Goal: Task Accomplishment & Management: Manage account settings

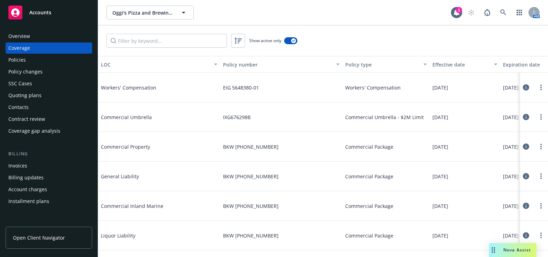
scroll to position [0, 107]
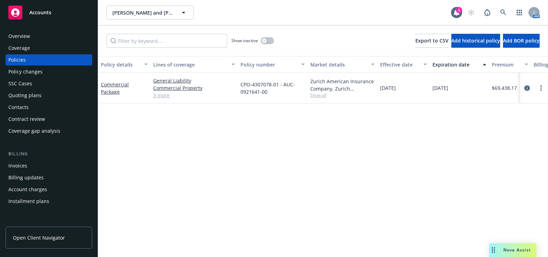
scroll to position [209, 0]
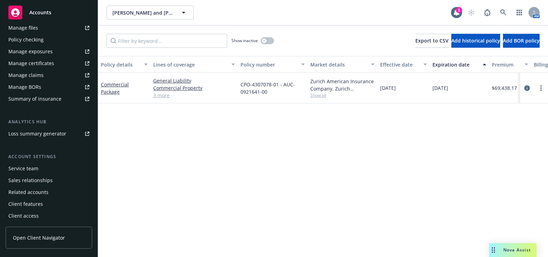
click at [48, 61] on div "Manage certificates" at bounding box center [31, 63] width 46 height 11
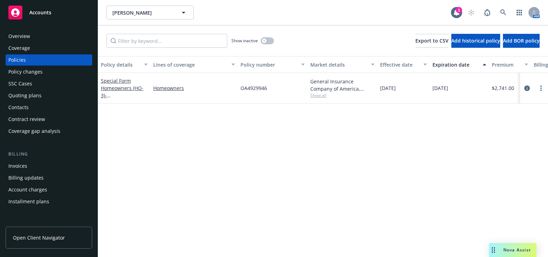
click at [27, 34] on div "Overview" at bounding box center [19, 36] width 22 height 11
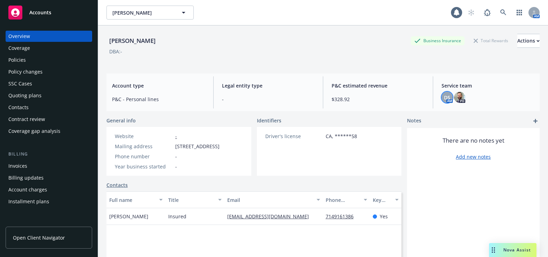
click at [446, 97] on div "DS" at bounding box center [446, 97] width 11 height 11
drag, startPoint x: 458, startPoint y: 98, endPoint x: 450, endPoint y: 97, distance: 8.0
click at [458, 97] on img at bounding box center [459, 97] width 11 height 11
click at [447, 98] on div "DS" at bounding box center [446, 97] width 11 height 11
click at [398, 157] on button "Copy email address" at bounding box center [385, 152] width 55 height 14
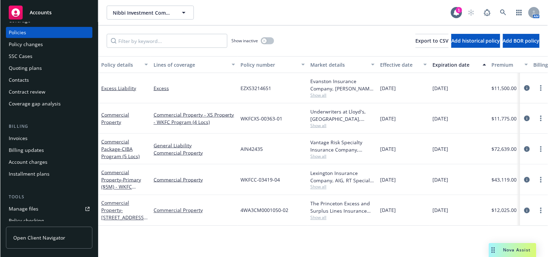
scroll to position [63, 0]
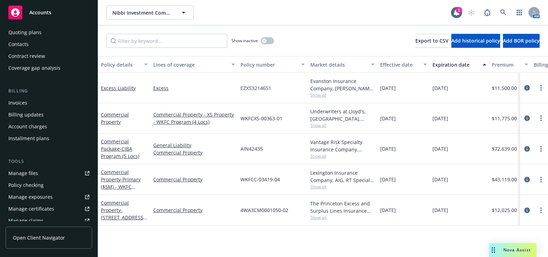
click at [42, 211] on div "Manage certificates" at bounding box center [31, 208] width 46 height 11
drag, startPoint x: 289, startPoint y: 181, endPoint x: 232, endPoint y: 179, distance: 56.9
click at [232, 179] on div "Commercial Property - Primary ($5M) - WKFC Program (4 Locs) Commercial Property…" at bounding box center [434, 179] width 673 height 31
copy div "WKFCC-03419-04"
click at [120, 185] on span "- Primary ($5M) - WKFC Program (4 Locs)" at bounding box center [121, 186] width 40 height 21
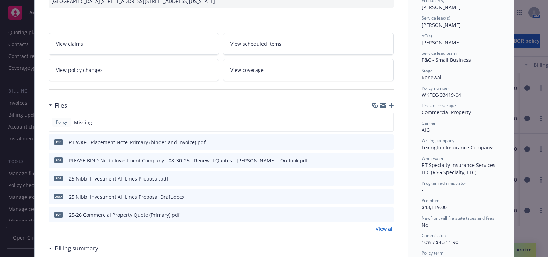
scroll to position [95, 0]
click at [387, 144] on icon "preview file" at bounding box center [387, 141] width 6 height 5
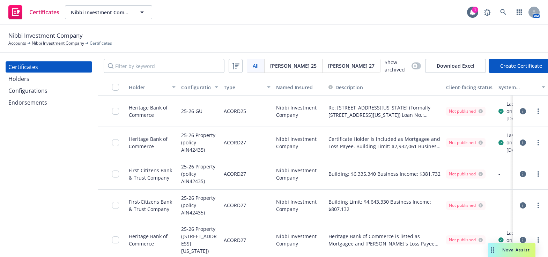
click at [145, 57] on div "All All Acord 25 Acord 27 Show archived Download Excel Create Certificate" at bounding box center [323, 66] width 450 height 26
click at [148, 65] on input "Filter by keyword" at bounding box center [164, 66] width 121 height 14
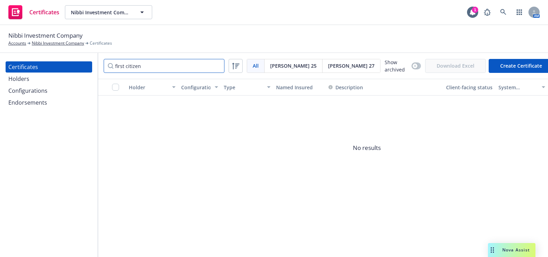
drag, startPoint x: 178, startPoint y: 60, endPoint x: 56, endPoint y: 52, distance: 121.6
click at [59, 50] on div "Nibbi Investment Company Accounts Nibbi Investment Company Certificates Certifi…" at bounding box center [274, 141] width 548 height 232
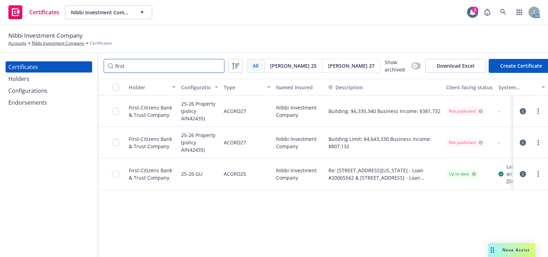
type input "first"
click at [43, 92] on div "Configurations" at bounding box center [27, 90] width 39 height 11
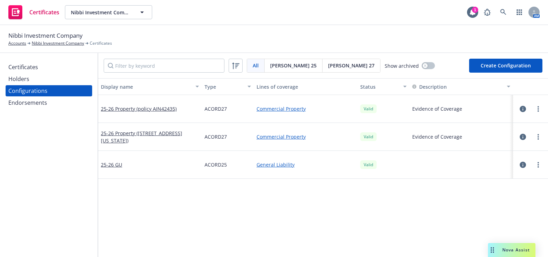
click at [44, 100] on div "Endorsements" at bounding box center [27, 102] width 39 height 11
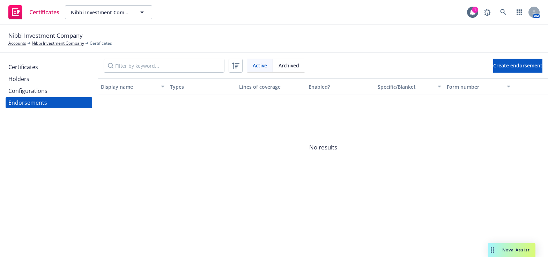
click at [50, 91] on div "Configurations" at bounding box center [48, 90] width 81 height 11
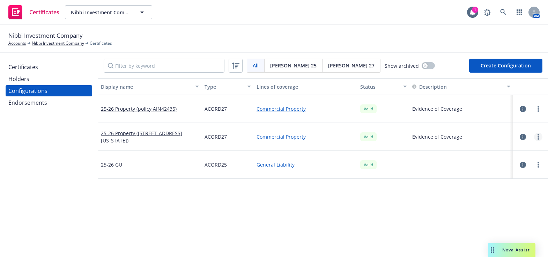
click at [534, 136] on link "more" at bounding box center [538, 137] width 8 height 8
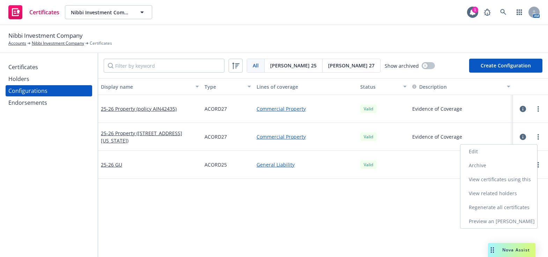
click at [491, 147] on link "Edit" at bounding box center [498, 151] width 77 height 14
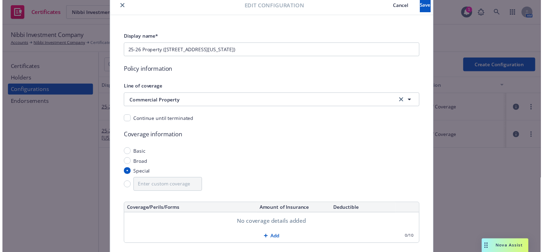
scroll to position [16, 0]
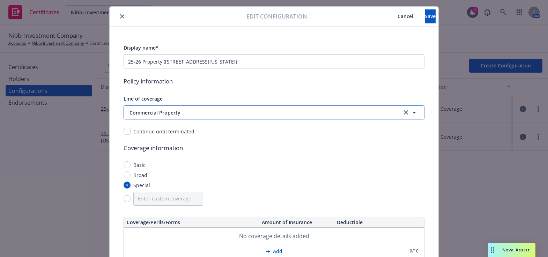
click at [158, 112] on span "Commercial Property" at bounding box center [255, 112] width 253 height 7
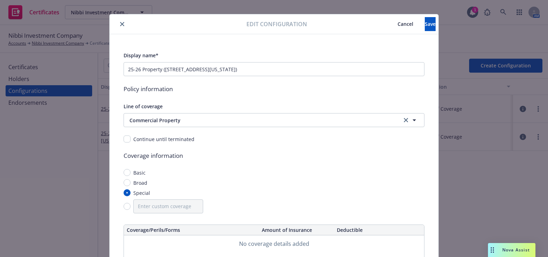
scroll to position [0, 0]
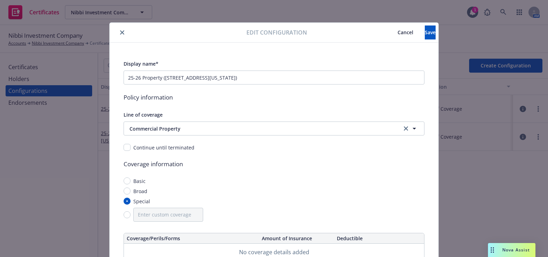
click at [113, 30] on div at bounding box center [179, 32] width 134 height 8
click at [115, 30] on div at bounding box center [179, 32] width 134 height 8
drag, startPoint x: 119, startPoint y: 30, endPoint x: 153, endPoint y: 35, distance: 34.2
click at [121, 30] on icon "close" at bounding box center [122, 32] width 4 height 4
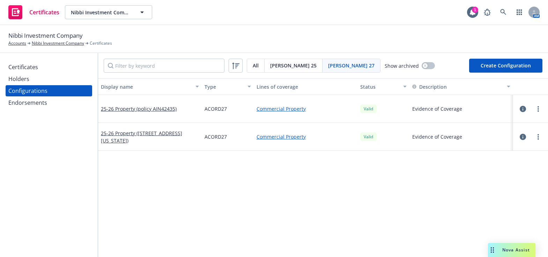
click at [481, 69] on button "Create Configuration" at bounding box center [505, 66] width 73 height 14
select select "ACORD27"
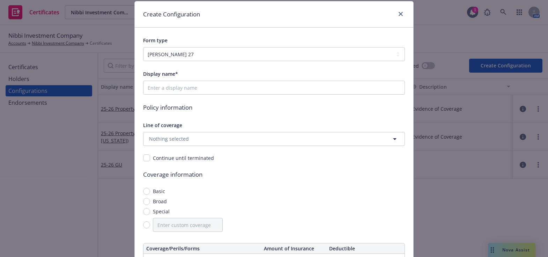
scroll to position [31, 0]
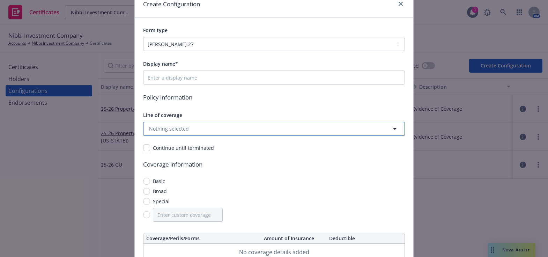
click at [178, 129] on span "Nothing selected" at bounding box center [169, 128] width 40 height 7
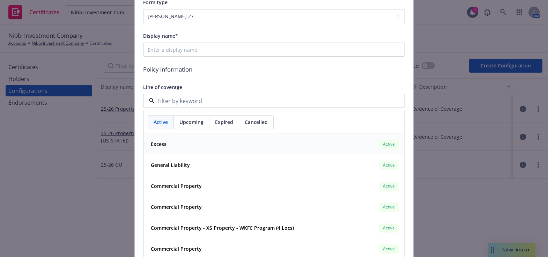
scroll to position [95, 0]
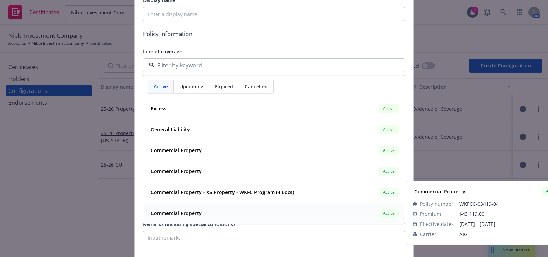
click at [189, 210] on strong "Commercial Property" at bounding box center [176, 213] width 51 height 7
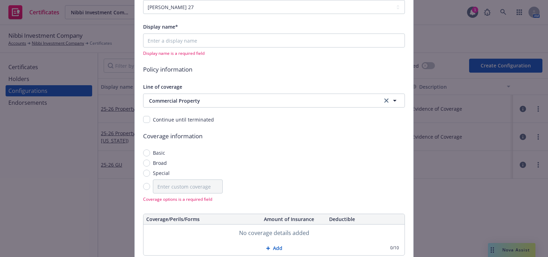
scroll to position [31, 0]
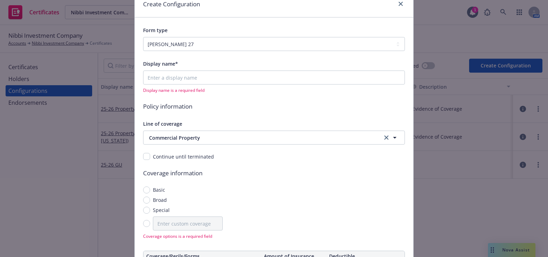
click at [183, 70] on div "Display name* Display name is a required field" at bounding box center [274, 76] width 262 height 34
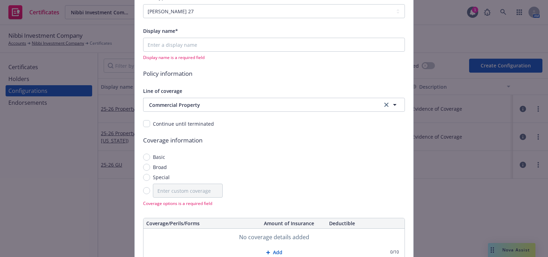
scroll to position [95, 0]
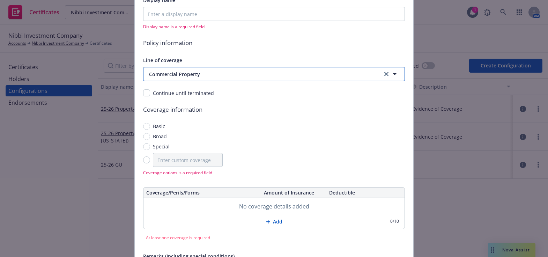
click at [203, 75] on span "Commercial Property" at bounding box center [257, 73] width 217 height 7
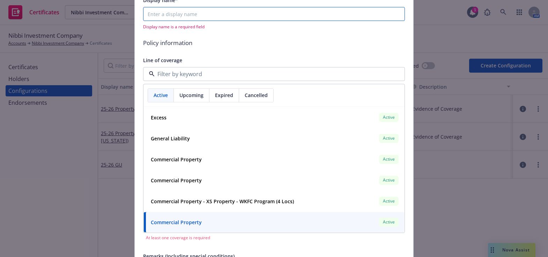
click at [191, 19] on input "Display name*" at bounding box center [274, 14] width 262 height 14
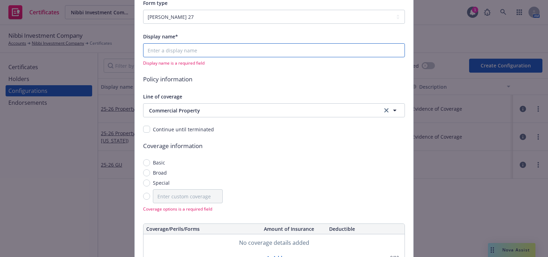
scroll to position [31, 0]
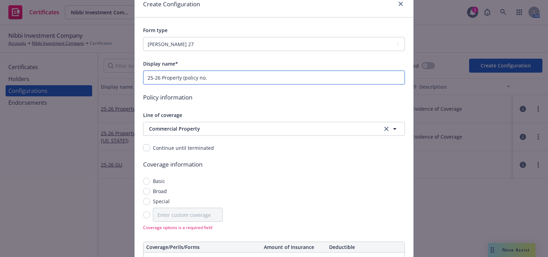
paste input "WKFCC-03419-04"
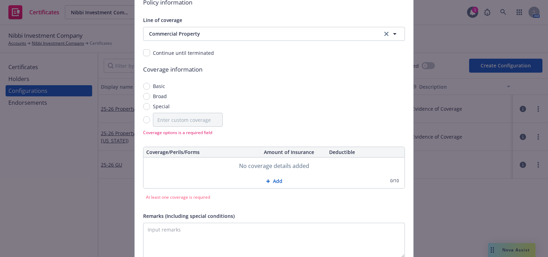
scroll to position [127, 0]
type input "25-26 Property (policy no. WKFCC-03419-04)"
click at [143, 105] on input "Special" at bounding box center [146, 106] width 7 height 7
radio input "true"
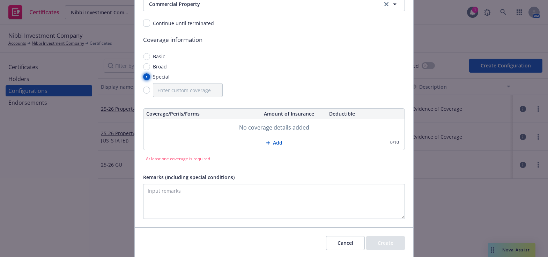
scroll to position [180, 0]
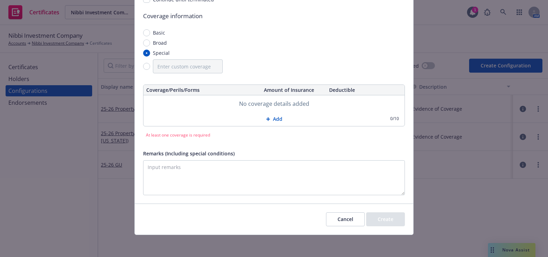
click at [266, 120] on icon at bounding box center [268, 119] width 4 height 4
click at [269, 116] on button "Add" at bounding box center [273, 120] width 261 height 14
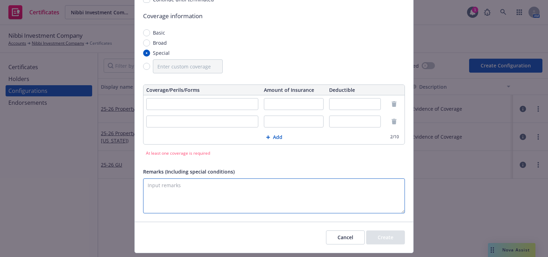
click at [215, 192] on textarea "Remarks (Including special conditions)" at bounding box center [274, 195] width 262 height 35
paste textarea "Evidence of Coverage"
type textarea "Evidence of Coverage"
click at [355, 108] on input "text" at bounding box center [355, 104] width 52 height 12
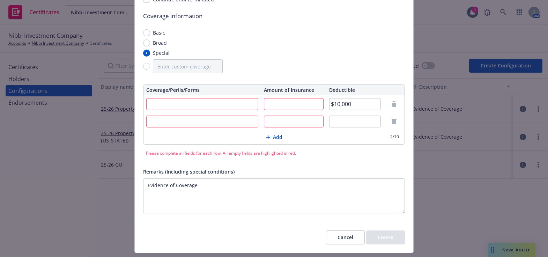
type input "$10,000"
click at [203, 125] on input "text" at bounding box center [202, 121] width 112 height 12
type input "Business Income w/ Extra Extepnse"
type input "ALS 12 Months"
click at [191, 107] on input "text" at bounding box center [202, 104] width 112 height 12
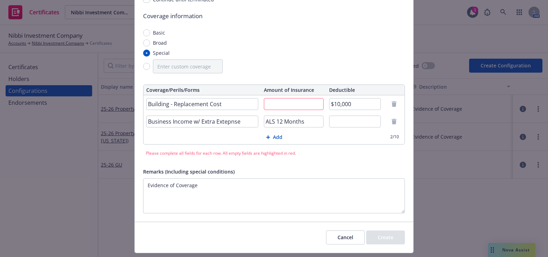
type input "Building - Replacement Cost"
paste input "MIT$5,000,000"
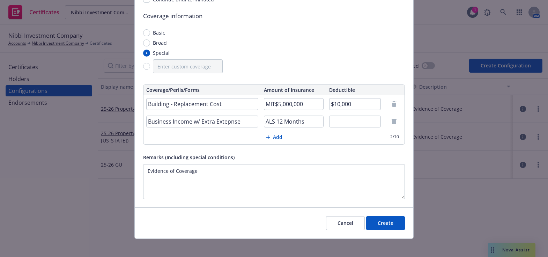
click at [276, 105] on input "MIT$5,000,000" at bounding box center [294, 104] width 60 height 12
drag, startPoint x: 273, startPoint y: 105, endPoint x: 246, endPoint y: 98, distance: 28.0
click at [250, 99] on tr "Building - Replacement Cost MIT$5,000,000 $10,000" at bounding box center [273, 103] width 261 height 17
type input "$5,000,000"
click at [383, 228] on button "Create" at bounding box center [385, 223] width 39 height 14
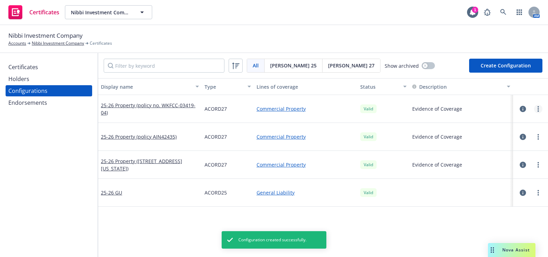
click at [534, 107] on link "more" at bounding box center [538, 109] width 8 height 8
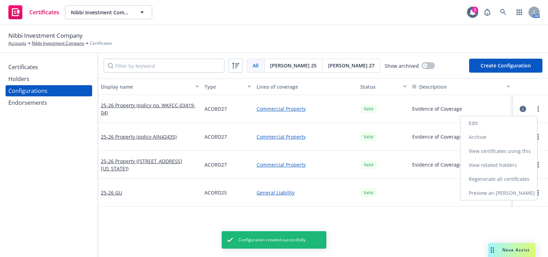
click at [486, 119] on link "Edit" at bounding box center [498, 123] width 77 height 14
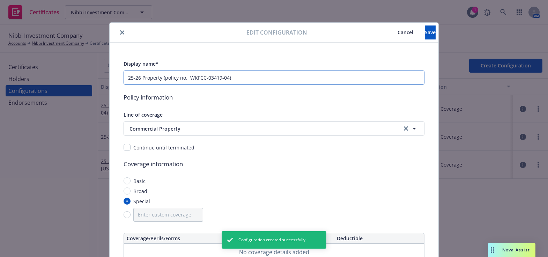
click at [185, 78] on input "25-26 Property (policy no. WKFCC-03419-04)" at bounding box center [273, 77] width 301 height 14
type input "25-26 Property (policy WKFCC-03419-04)"
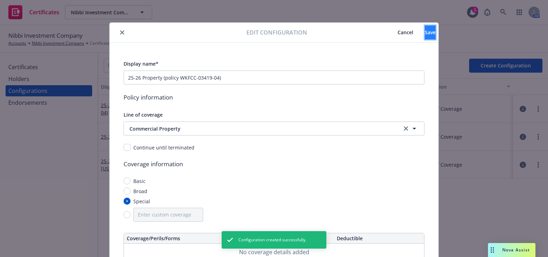
click at [424, 35] on button "Save" at bounding box center [429, 32] width 11 height 14
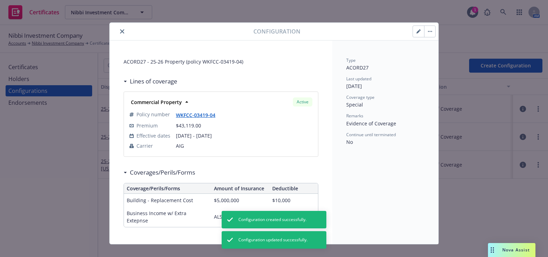
click at [121, 28] on button "close" at bounding box center [122, 31] width 8 height 8
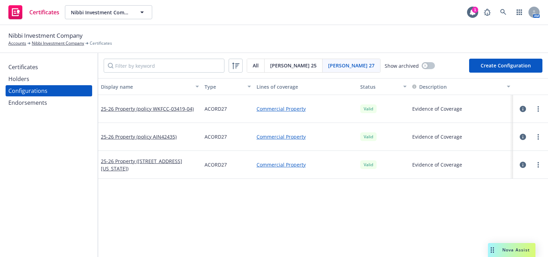
drag, startPoint x: 31, startPoint y: 74, endPoint x: 30, endPoint y: 64, distance: 9.8
click at [30, 73] on div "Holders" at bounding box center [48, 78] width 81 height 11
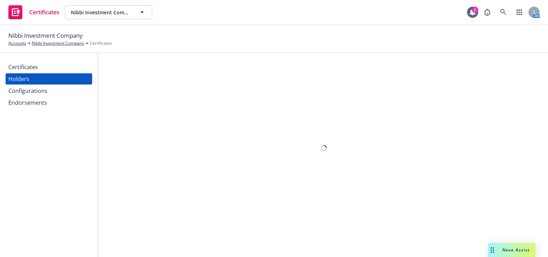
click at [30, 64] on div "Certificates" at bounding box center [23, 66] width 30 height 11
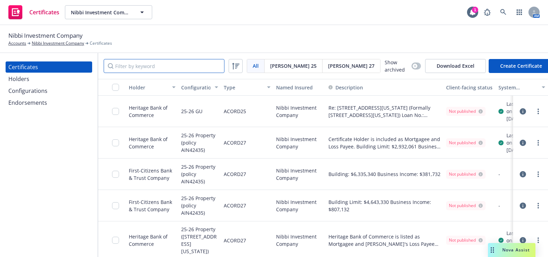
click at [152, 62] on input "Filter by keyword" at bounding box center [164, 66] width 121 height 14
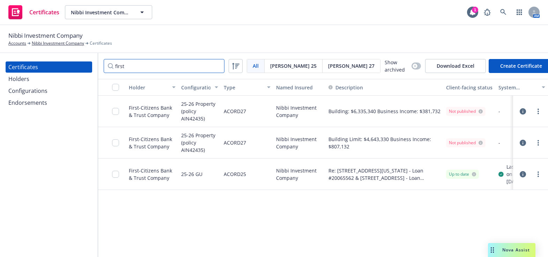
type input "first"
click at [510, 66] on button "Create Certificate" at bounding box center [520, 66] width 65 height 14
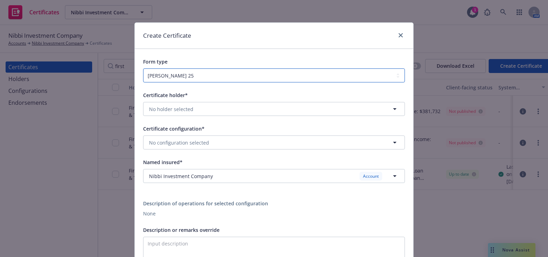
drag, startPoint x: 180, startPoint y: 73, endPoint x: 183, endPoint y: 82, distance: 9.7
click at [180, 73] on select "ACORD 25 ACORD 27 ACORD 28" at bounding box center [274, 75] width 262 height 14
select select "ACORD27"
click at [143, 68] on select "ACORD 25 ACORD 27 ACORD 28" at bounding box center [274, 75] width 262 height 14
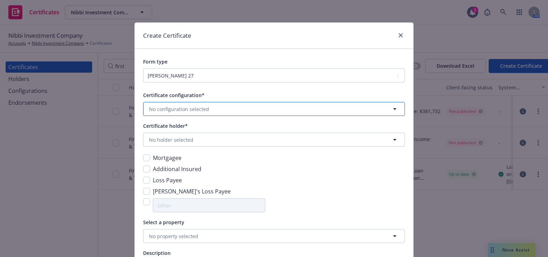
click at [170, 107] on span "No configuration selected" at bounding box center [179, 108] width 60 height 7
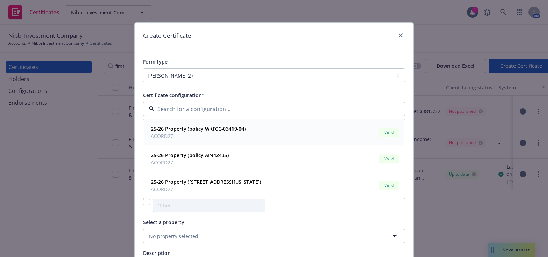
click at [184, 130] on strong "25-26 Property (policy WKFCC-03419-04)" at bounding box center [198, 129] width 95 height 7
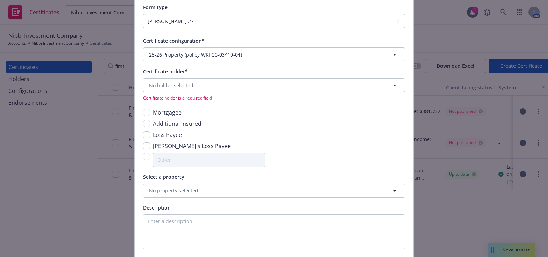
scroll to position [63, 0]
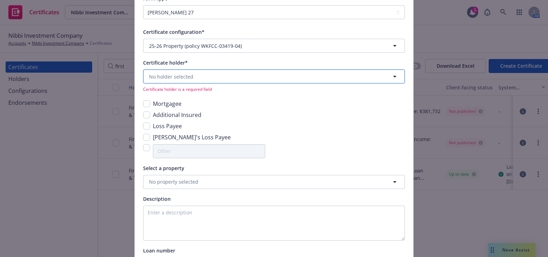
click at [188, 82] on button "No holder selected" at bounding box center [274, 76] width 262 height 14
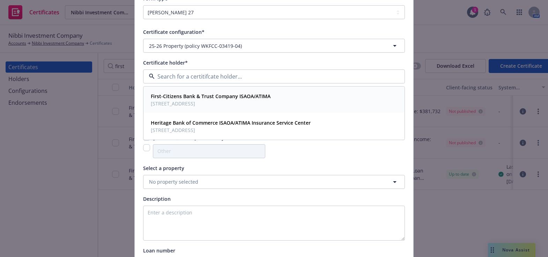
click at [190, 97] on strong "First-Citizens Bank & Trust Company ISAOA/ATIMA" at bounding box center [211, 96] width 120 height 7
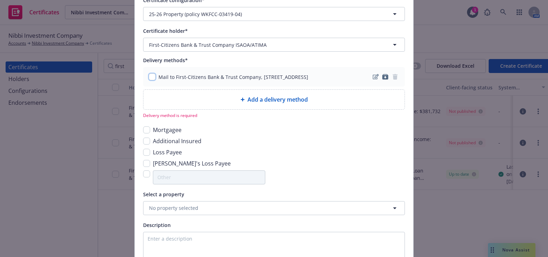
click at [149, 79] on input "checkbox" at bounding box center [152, 76] width 7 height 7
checkbox input "true"
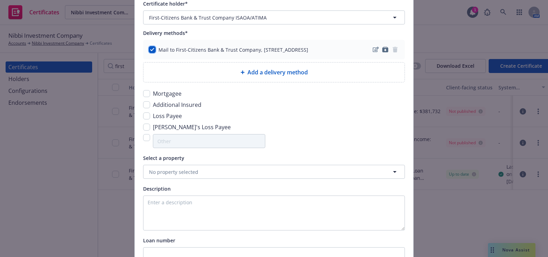
scroll to position [158, 0]
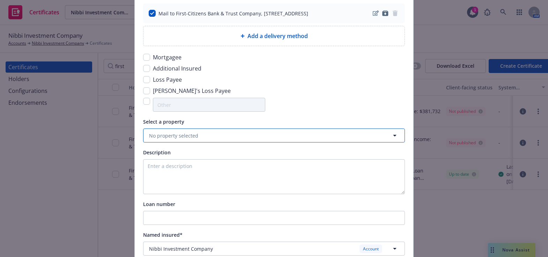
click at [189, 133] on span "No property selected" at bounding box center [173, 135] width 49 height 7
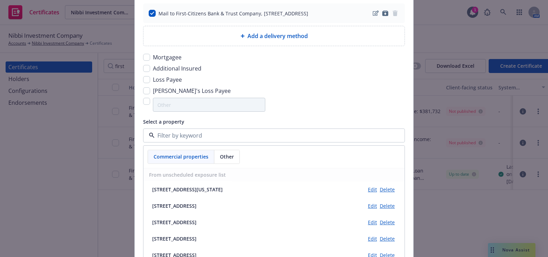
scroll to position [190, 0]
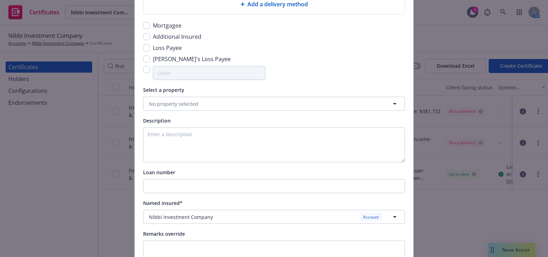
click at [201, 111] on div "Certificate configuration* [object Object] 25-26 Property (policy WKFCC-03419-0…" at bounding box center [274, 84] width 262 height 366
click at [202, 99] on button "No property selected" at bounding box center [274, 104] width 262 height 14
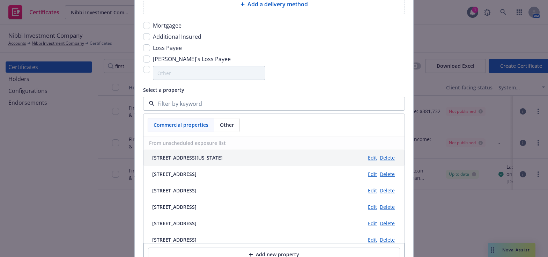
click at [189, 159] on div "1 Arkansas St, San Francisco, CA, 94107, USA" at bounding box center [187, 157] width 70 height 7
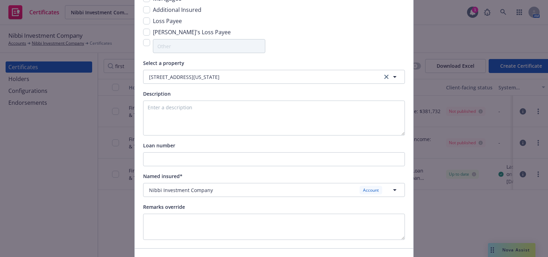
scroll to position [254, 0]
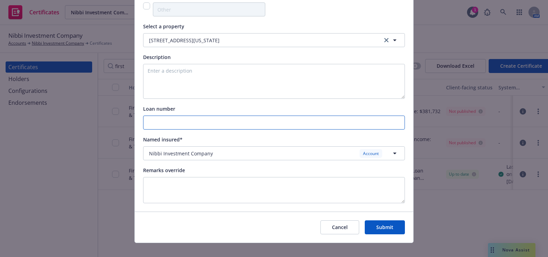
click at [160, 126] on input "Loan number" at bounding box center [273, 122] width 261 height 13
paste input "993257140"
type input "993257140"
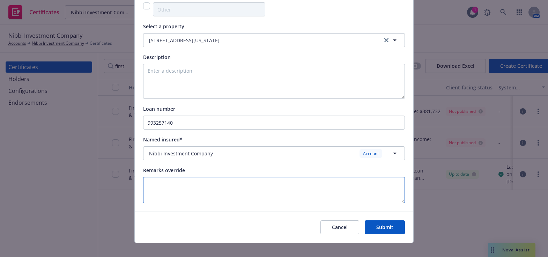
click at [173, 186] on textarea at bounding box center [274, 190] width 262 height 26
paste textarea "Evidence of Coverage"
type textarea "Evidence of Coverage"
click at [379, 227] on button "Submit" at bounding box center [384, 227] width 40 height 14
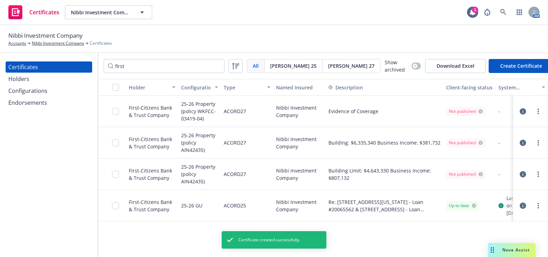
drag, startPoint x: 358, startPoint y: 133, endPoint x: 426, endPoint y: 135, distance: 68.4
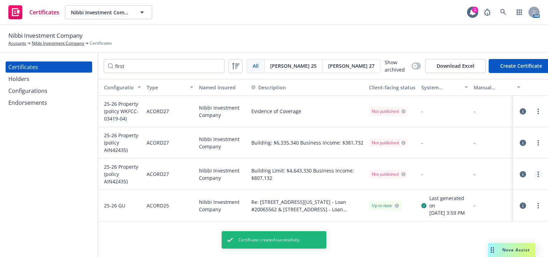
click at [537, 172] on icon "more" at bounding box center [537, 174] width 1 height 6
drag, startPoint x: 449, startPoint y: 77, endPoint x: 453, endPoint y: 79, distance: 4.2
click at [449, 77] on link "Regenerate" at bounding box center [491, 80] width 112 height 14
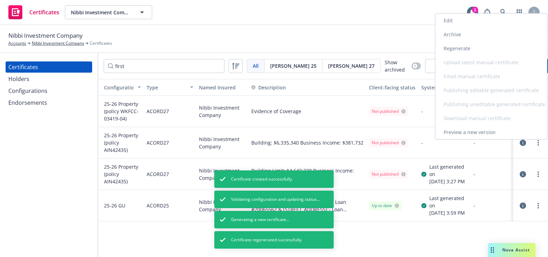
click at [450, 46] on link "Regenerate" at bounding box center [491, 49] width 112 height 14
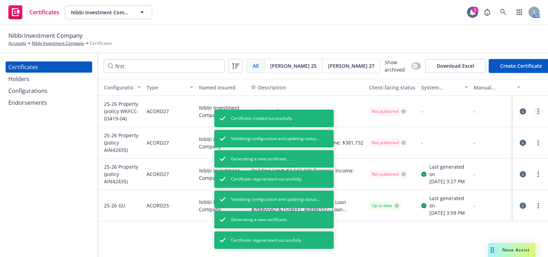
click at [534, 111] on link "more" at bounding box center [538, 111] width 8 height 8
click at [537, 111] on link "more" at bounding box center [538, 111] width 8 height 8
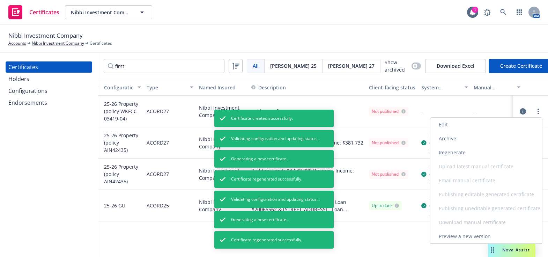
click at [459, 153] on link "Regenerate" at bounding box center [486, 152] width 112 height 14
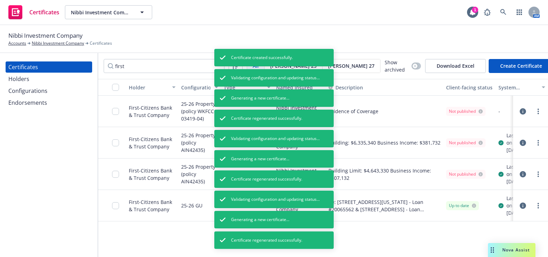
drag, startPoint x: 485, startPoint y: 124, endPoint x: 369, endPoint y: 117, distance: 115.7
drag, startPoint x: 412, startPoint y: 121, endPoint x: 443, endPoint y: 122, distance: 31.8
drag, startPoint x: 316, startPoint y: 108, endPoint x: 269, endPoint y: 105, distance: 46.5
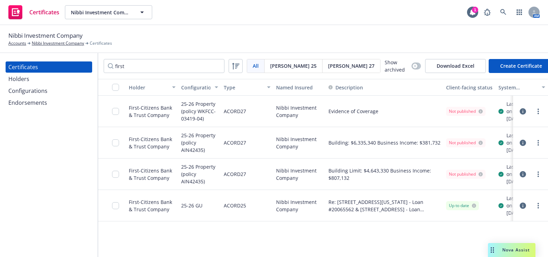
click at [322, 68] on div "[PERSON_NAME] 27" at bounding box center [351, 65] width 58 height 13
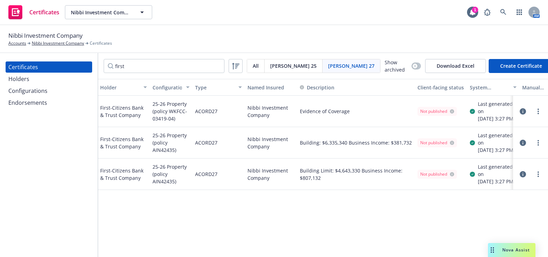
drag, startPoint x: 329, startPoint y: 161, endPoint x: 377, endPoint y: 151, distance: 48.6
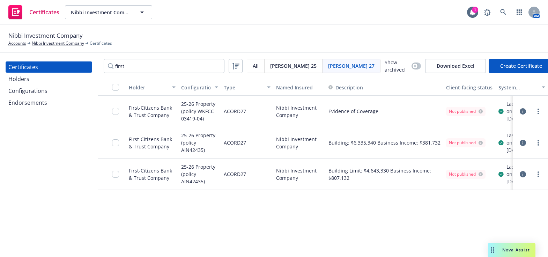
drag, startPoint x: 384, startPoint y: 152, endPoint x: 165, endPoint y: 131, distance: 219.7
click at [115, 84] on input "checkbox" at bounding box center [115, 87] width 7 height 7
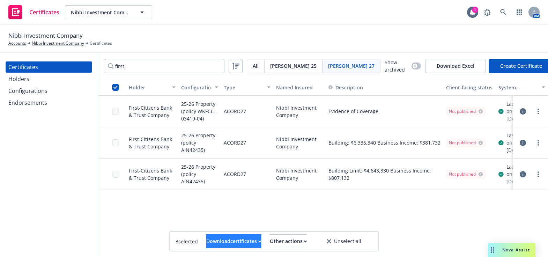
drag, startPoint x: 208, startPoint y: 250, endPoint x: 209, endPoint y: 244, distance: 5.9
click at [208, 249] on div "3 selected Download certificates Other actions Unselect all" at bounding box center [274, 241] width 208 height 20
click at [209, 243] on div "Download certificates" at bounding box center [233, 240] width 55 height 13
click at [213, 223] on link "Download uneditable files" at bounding box center [197, 224] width 83 height 14
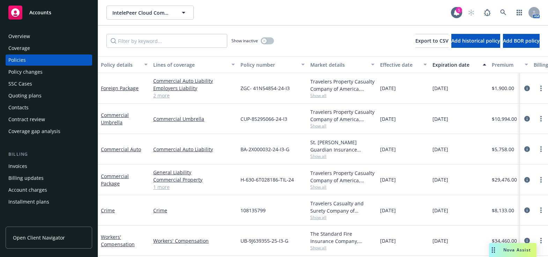
drag, startPoint x: 58, startPoint y: 97, endPoint x: 47, endPoint y: 157, distance: 60.3
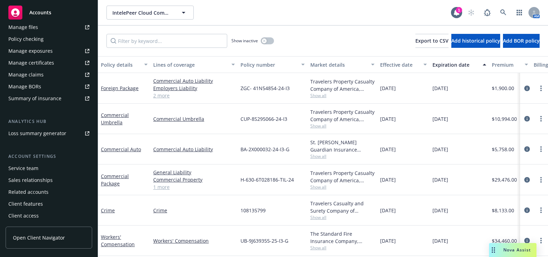
click at [41, 63] on div "Manage certificates" at bounding box center [31, 62] width 46 height 11
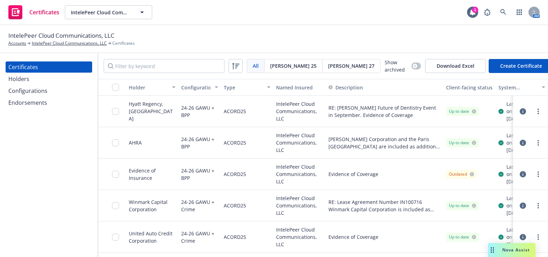
click at [30, 178] on div "Certificates Holders Configurations Endorsements" at bounding box center [49, 155] width 98 height 204
